Goal: Task Accomplishment & Management: Manage account settings

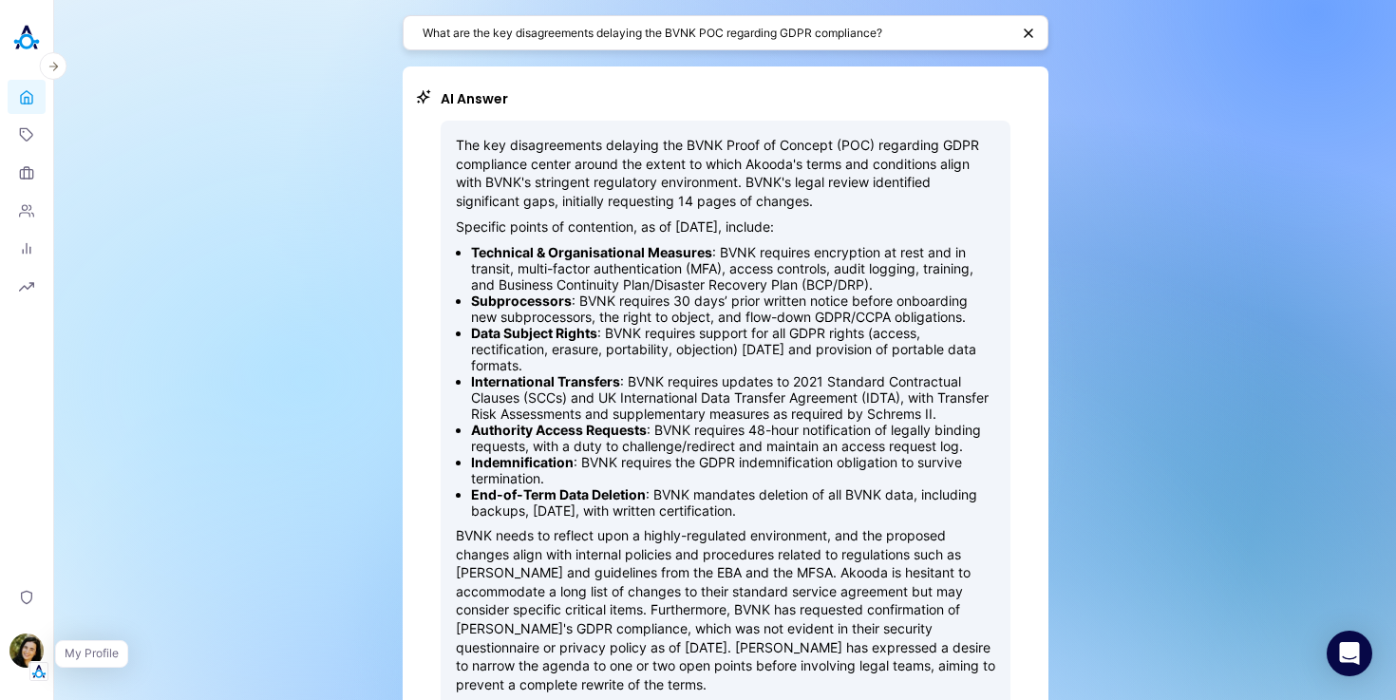
click at [16, 634] on div "button" at bounding box center [26, 653] width 34 height 40
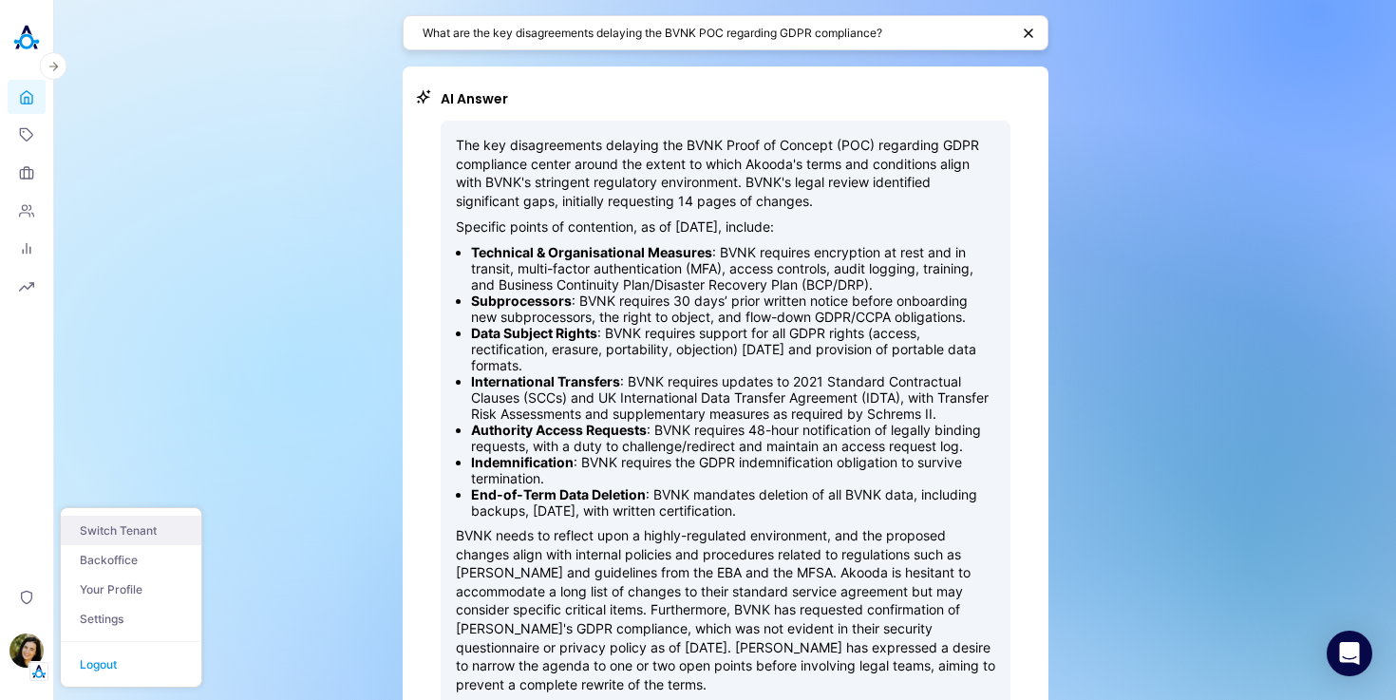
click at [125, 533] on button "Switch Tenant" at bounding box center [131, 530] width 141 height 29
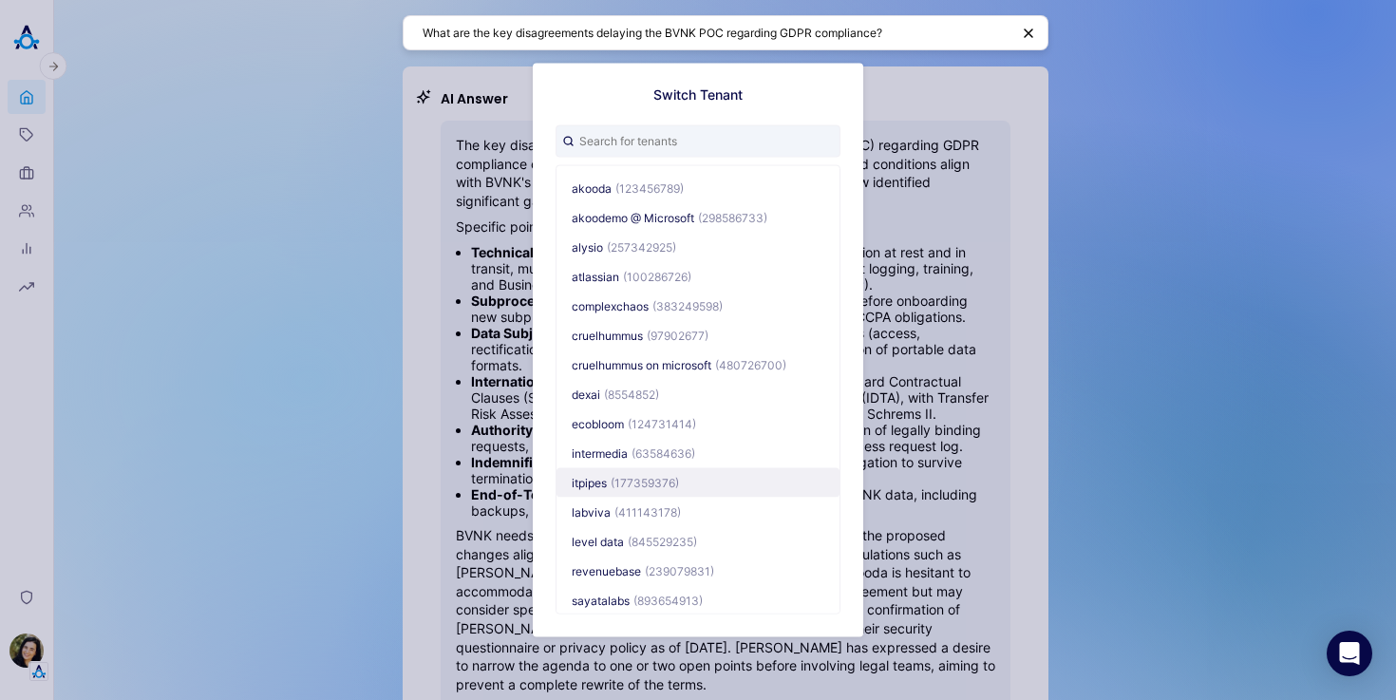
click at [610, 483] on span "(177359376)" at bounding box center [644, 482] width 68 height 14
click at [588, 469] on button "itpipes (177359376)" at bounding box center [697, 481] width 283 height 29
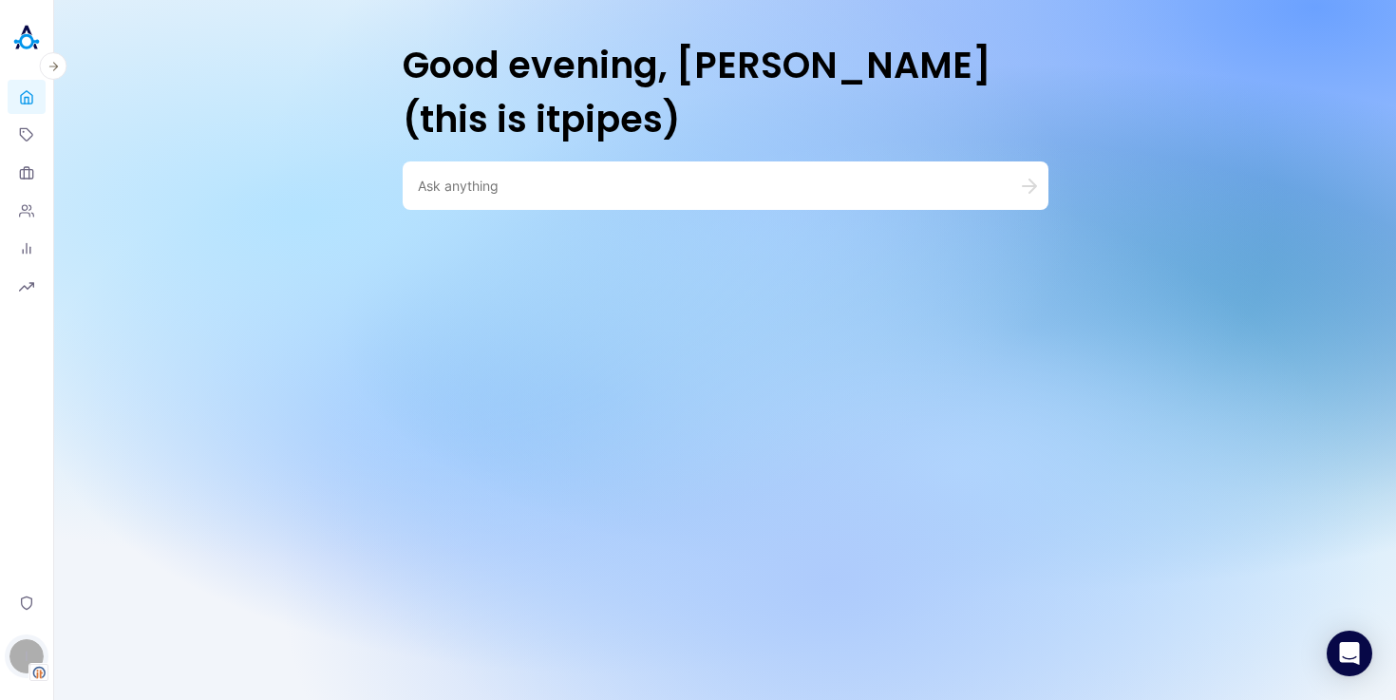
click at [14, 643] on div "I" at bounding box center [26, 656] width 34 height 34
click at [107, 613] on link "Settings" at bounding box center [131, 606] width 141 height 29
